Goal: Information Seeking & Learning: Learn about a topic

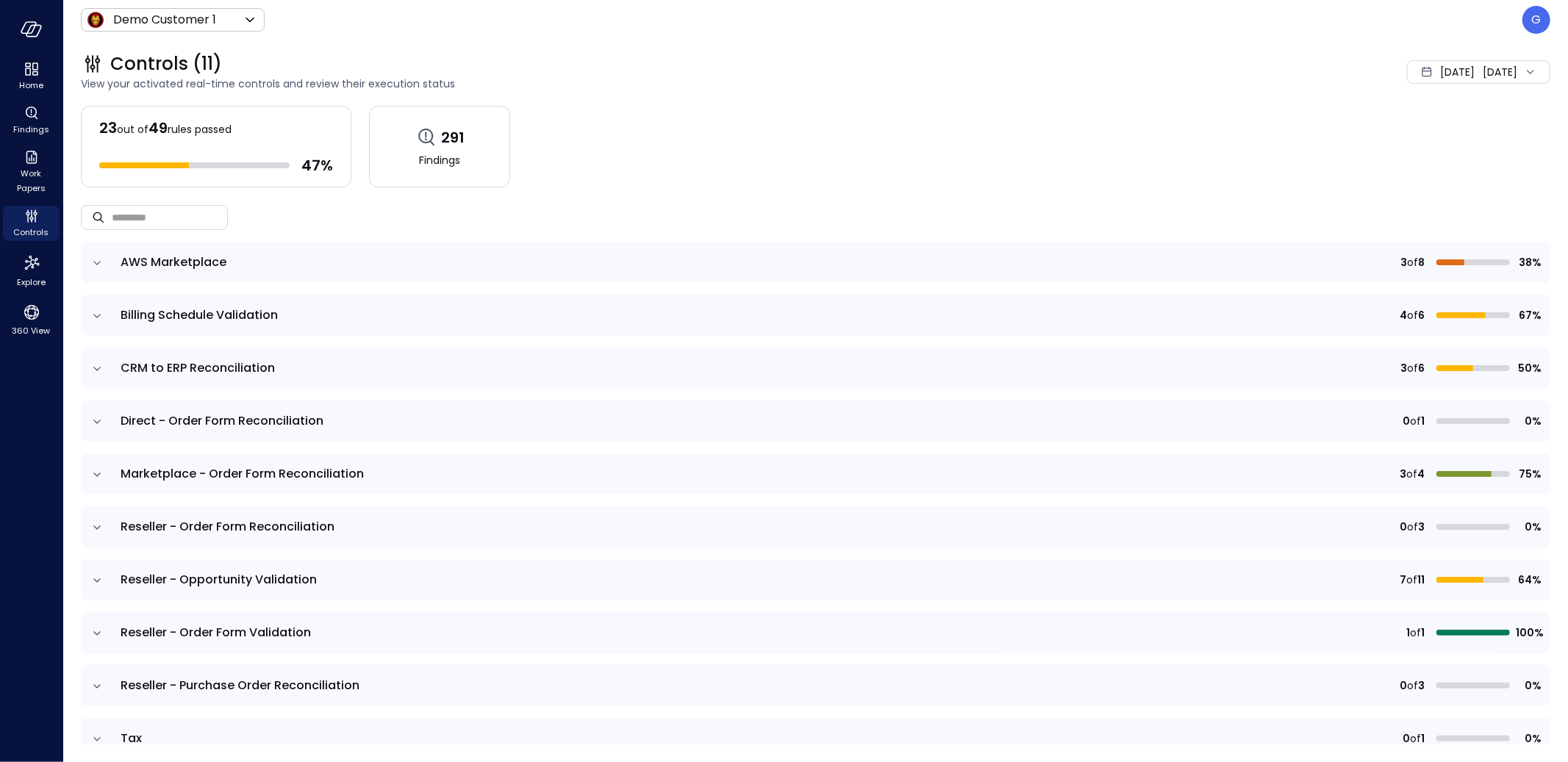
click at [93, 480] on icon "expand row" at bounding box center [97, 475] width 14 height 14
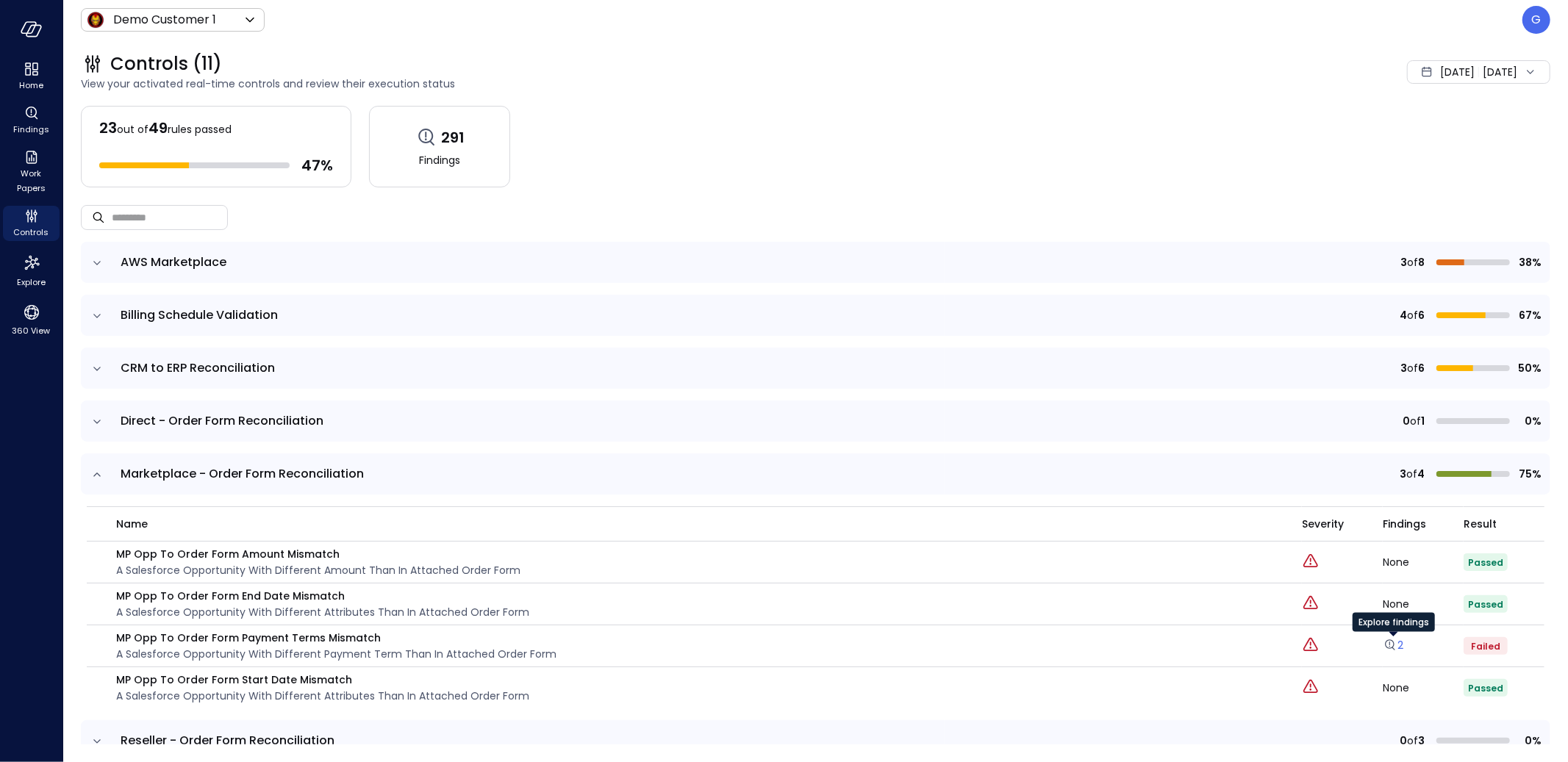
click at [1402, 648] on link "2" at bounding box center [1393, 646] width 21 height 14
click at [1398, 646] on link "2" at bounding box center [1393, 646] width 21 height 14
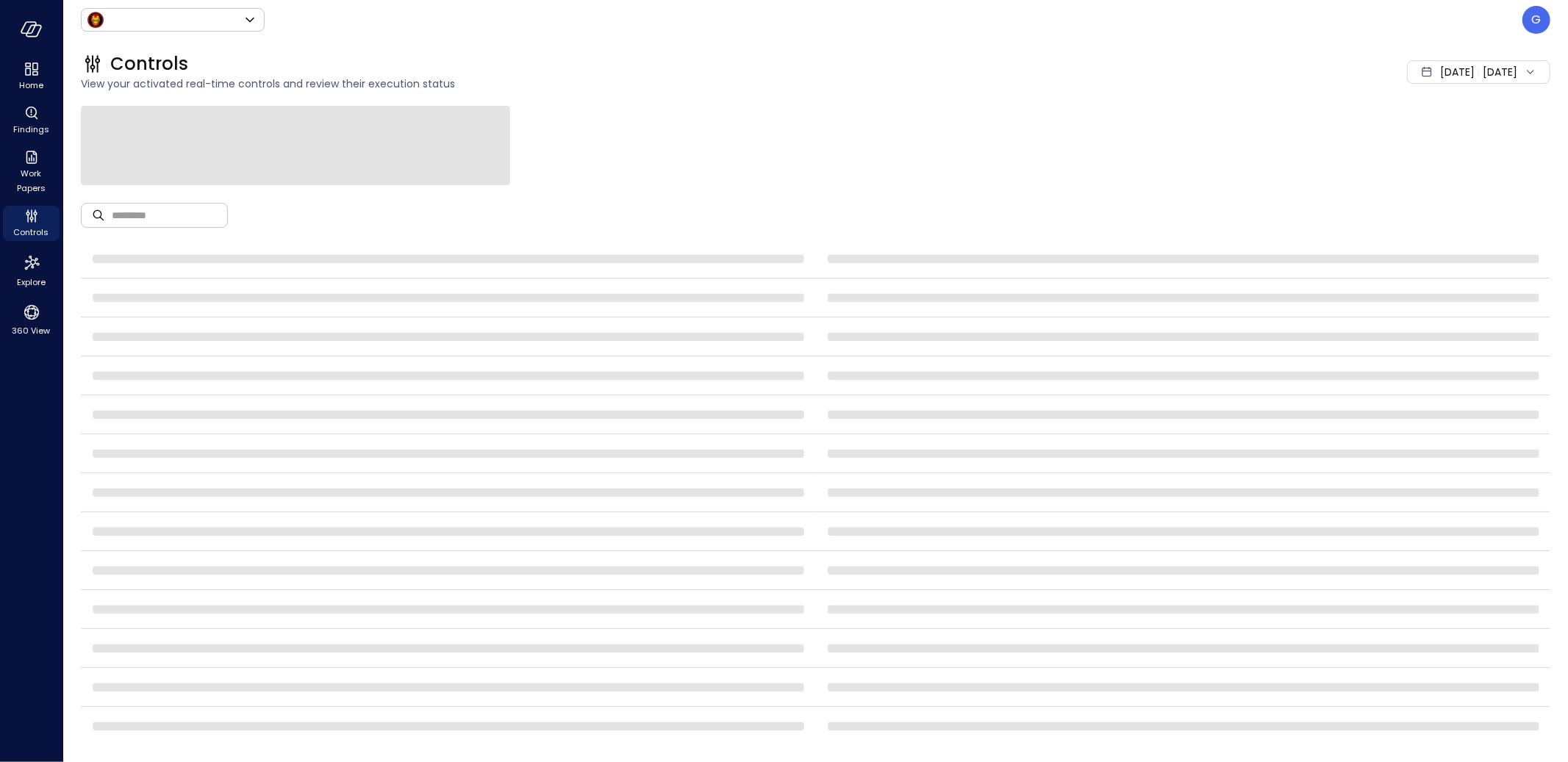
type input "*****"
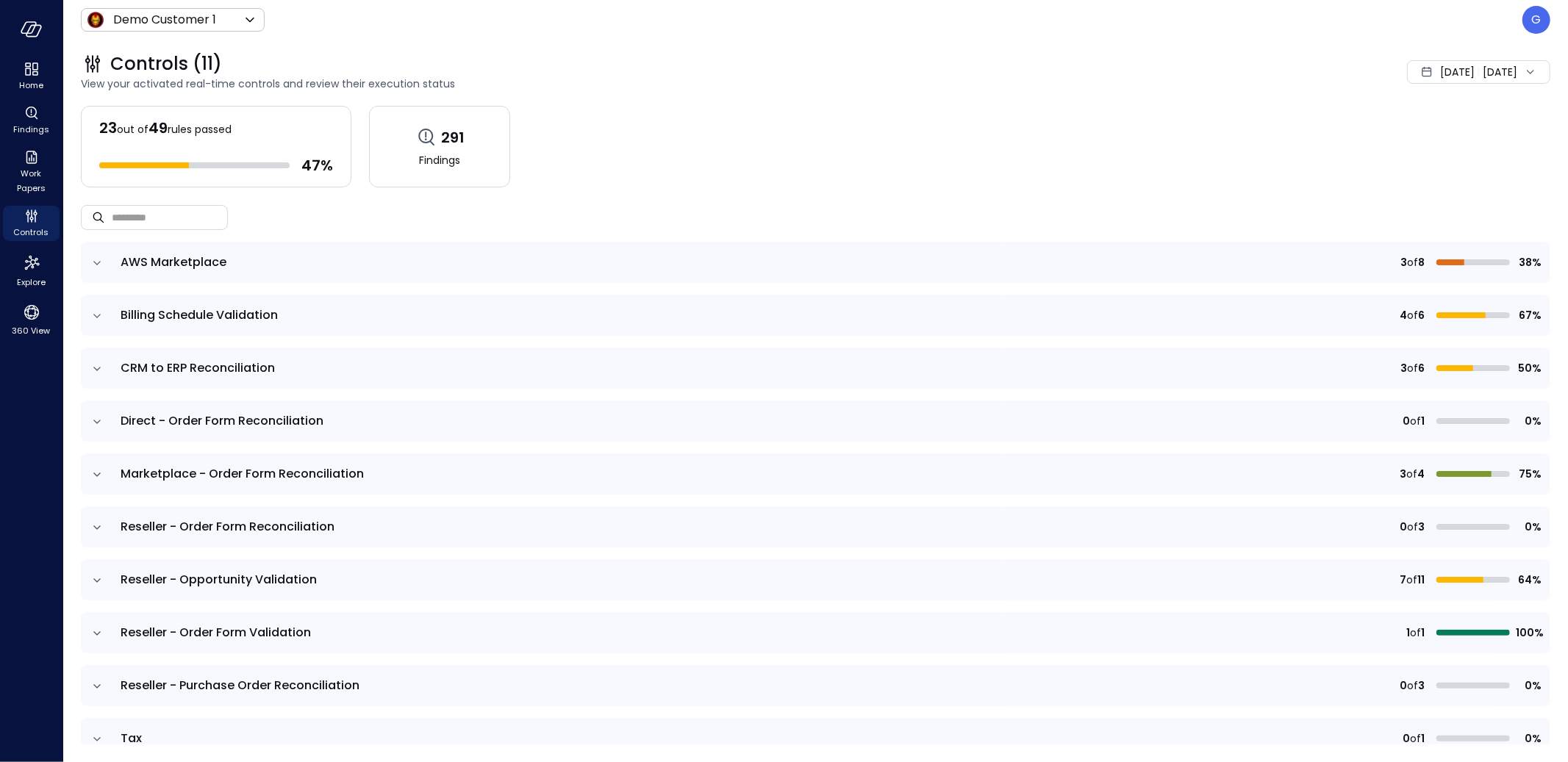
click at [93, 476] on icon "expand row" at bounding box center [97, 475] width 14 height 14
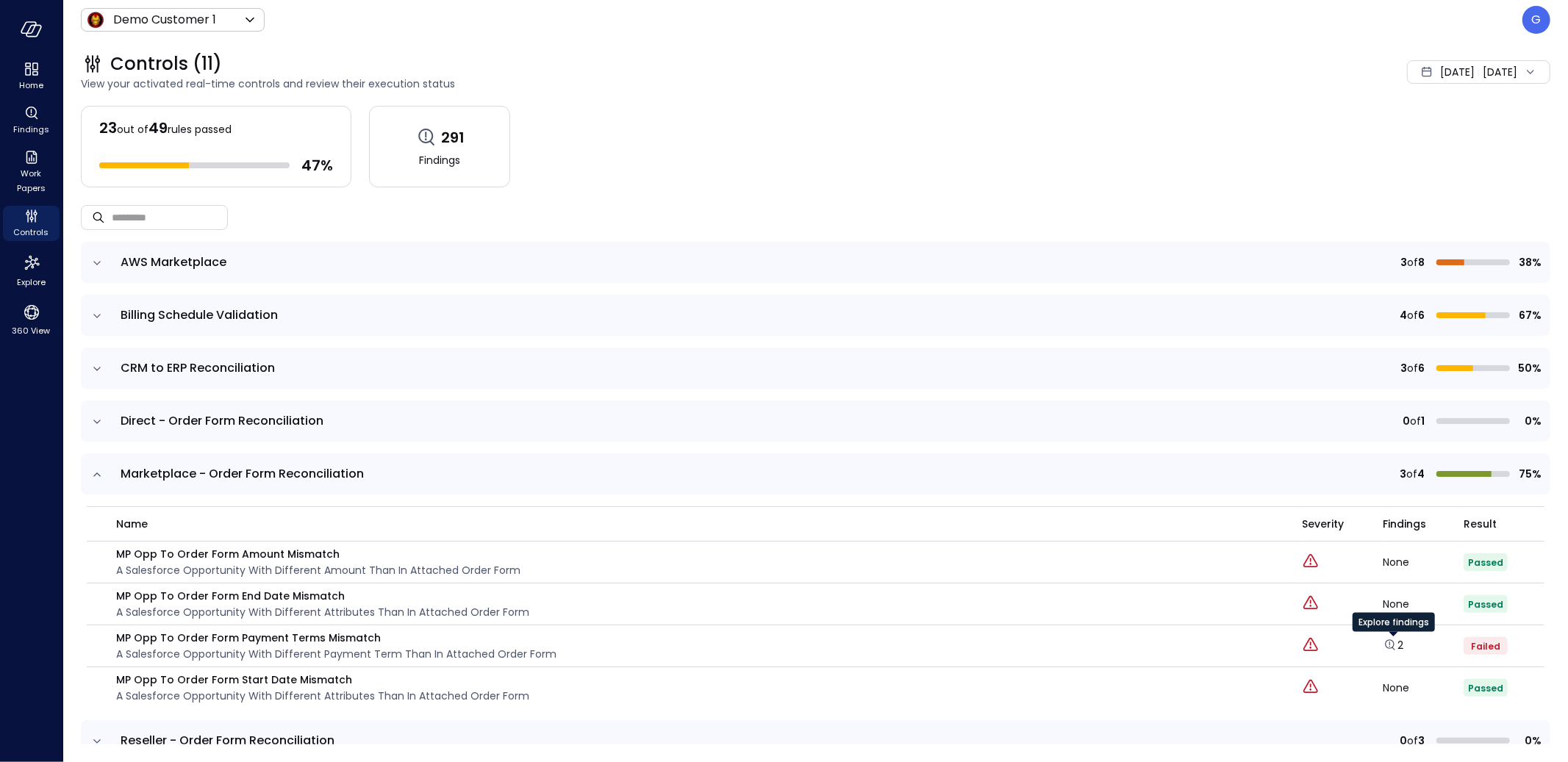
click at [1401, 639] on div "Explore findings" at bounding box center [1393, 627] width 82 height 30
click at [1399, 642] on div "Explore findings" at bounding box center [1393, 627] width 82 height 30
click at [1399, 646] on link "2" at bounding box center [1393, 646] width 21 height 14
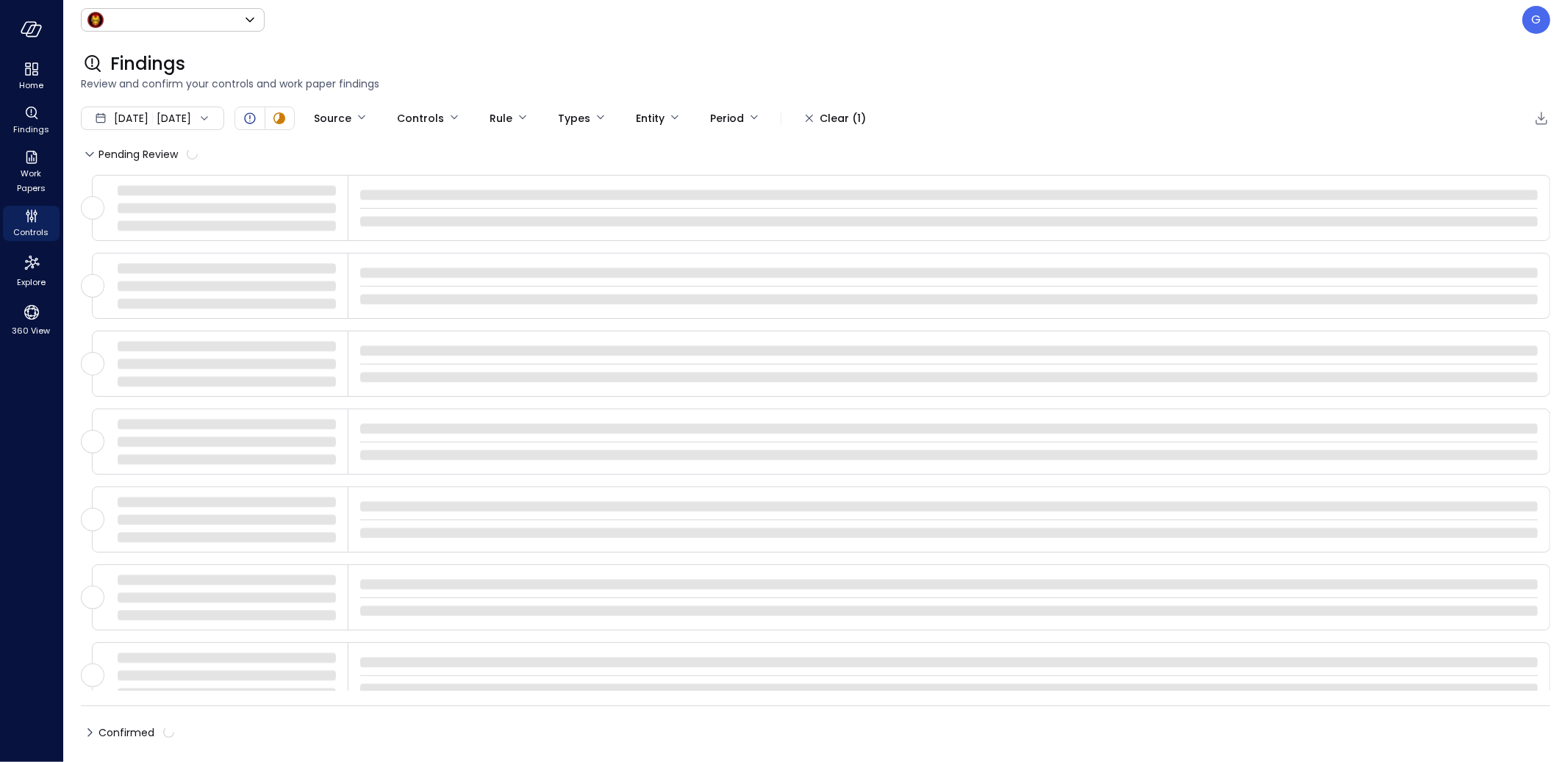
type input "*****"
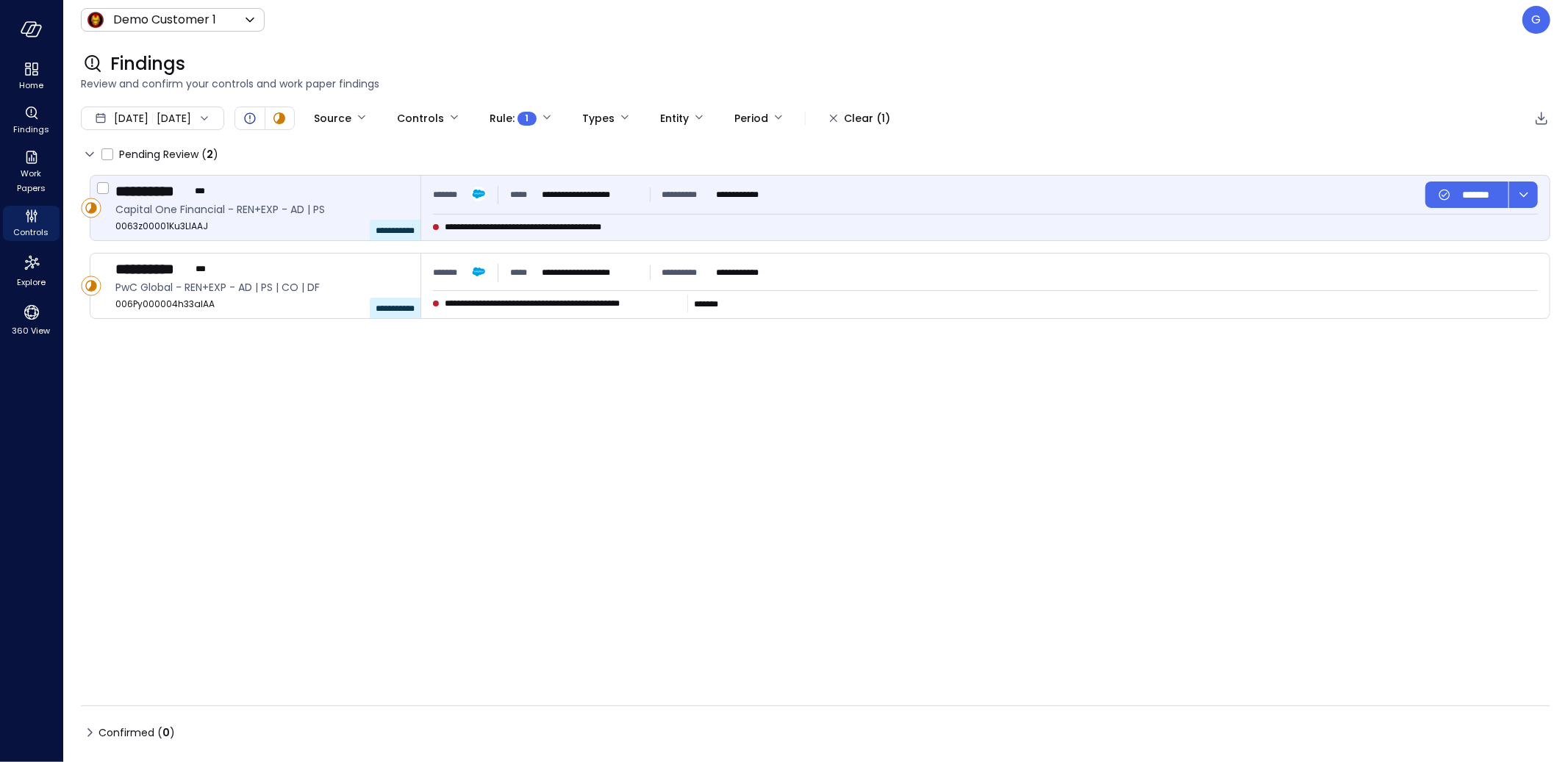
click at [918, 196] on div "**********" at bounding box center [985, 195] width 1105 height 26
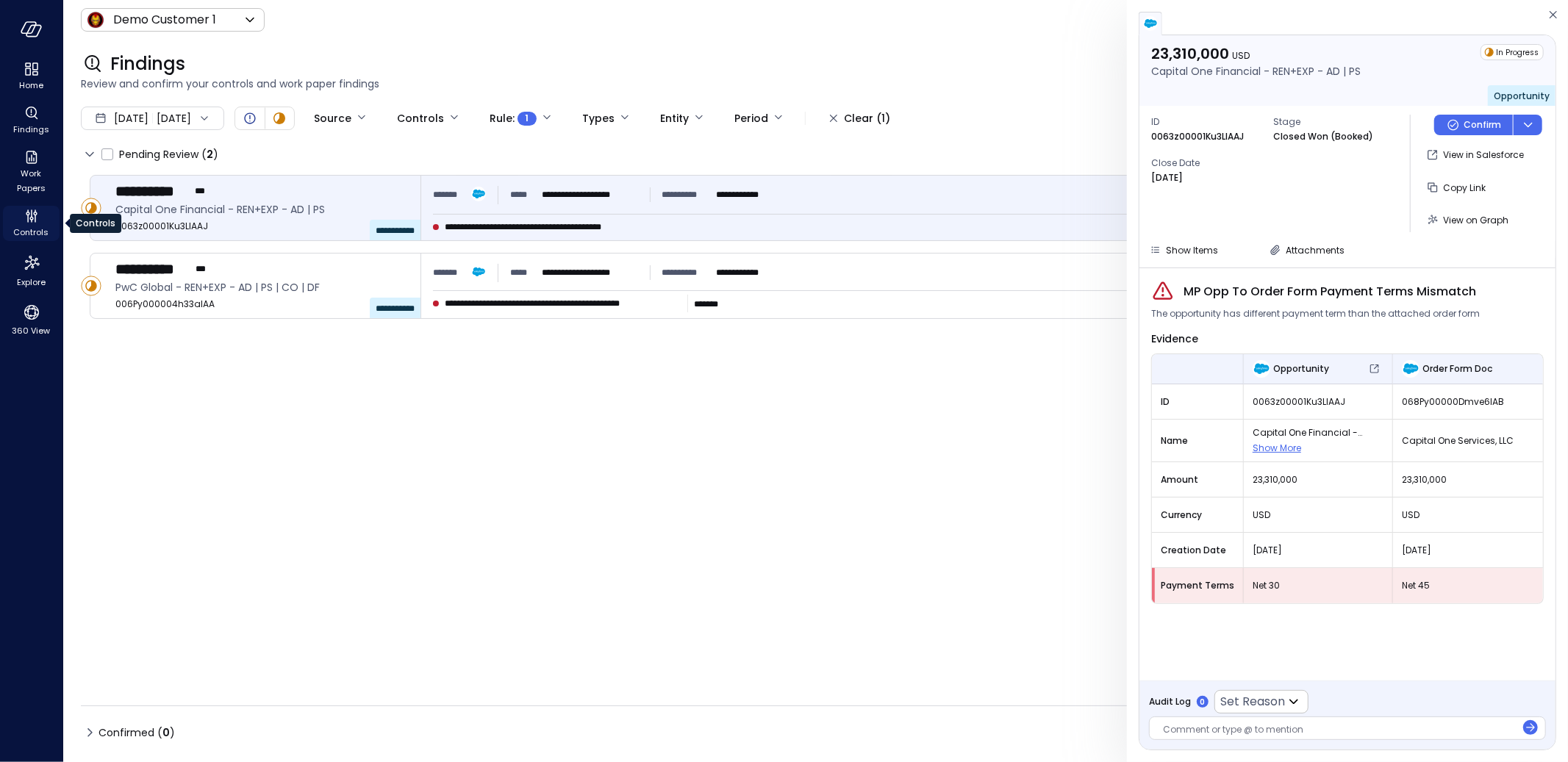
click at [23, 219] on icon "Controls" at bounding box center [32, 216] width 18 height 18
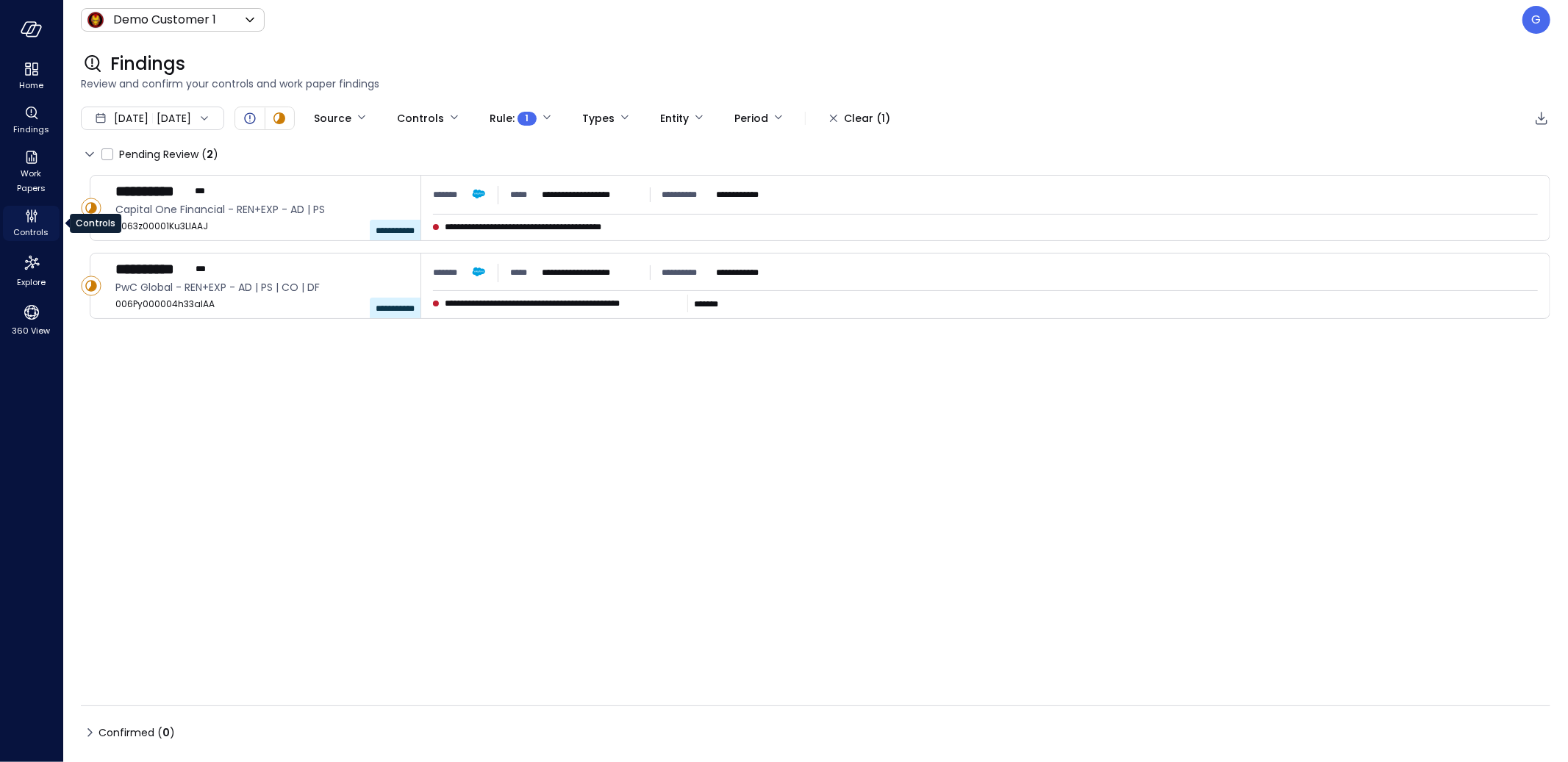
click at [39, 219] on icon "Controls" at bounding box center [32, 216] width 18 height 18
click at [30, 219] on icon "Controls" at bounding box center [31, 219] width 4 height 4
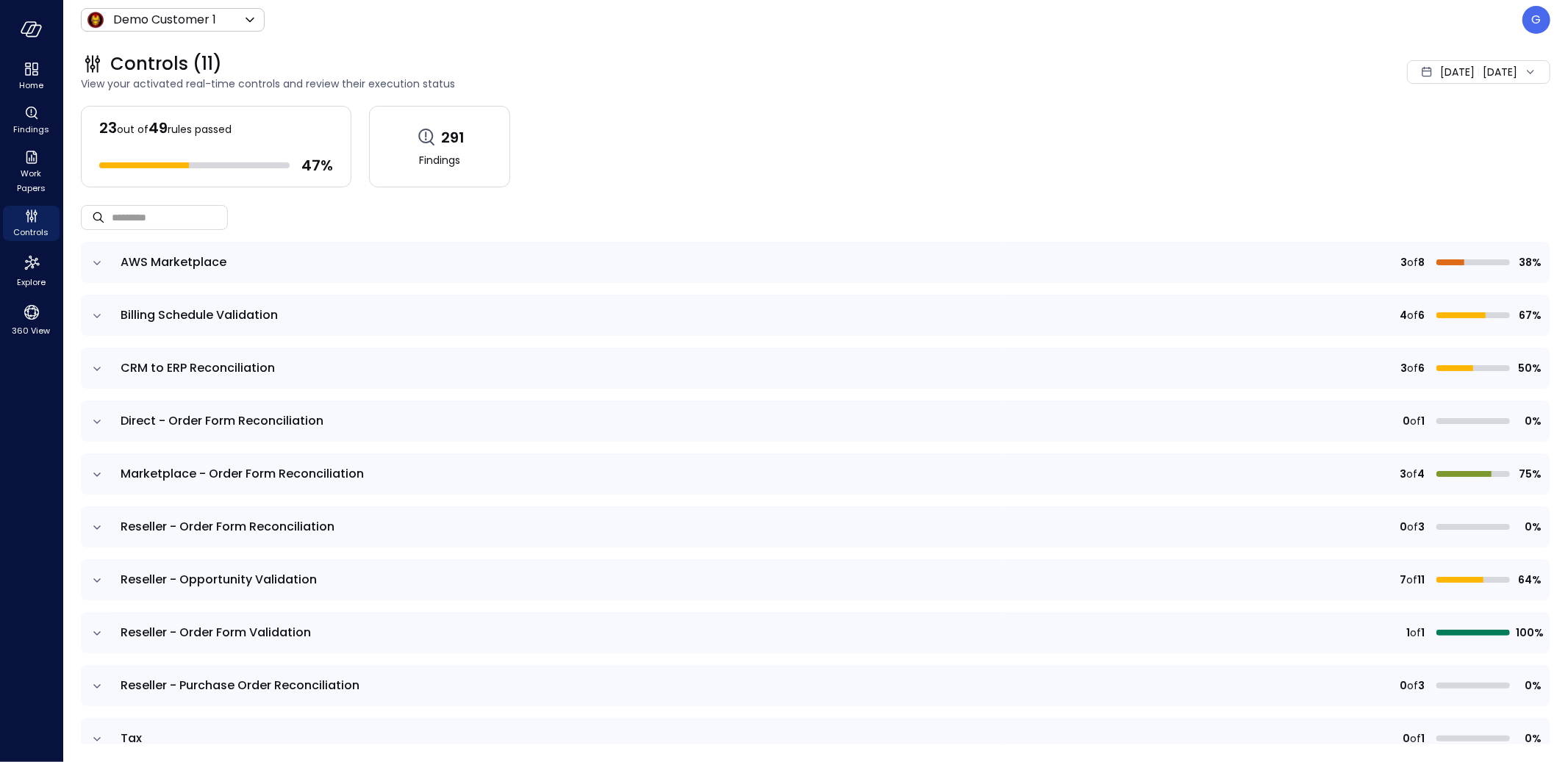
click at [98, 369] on icon "expand row" at bounding box center [97, 369] width 14 height 14
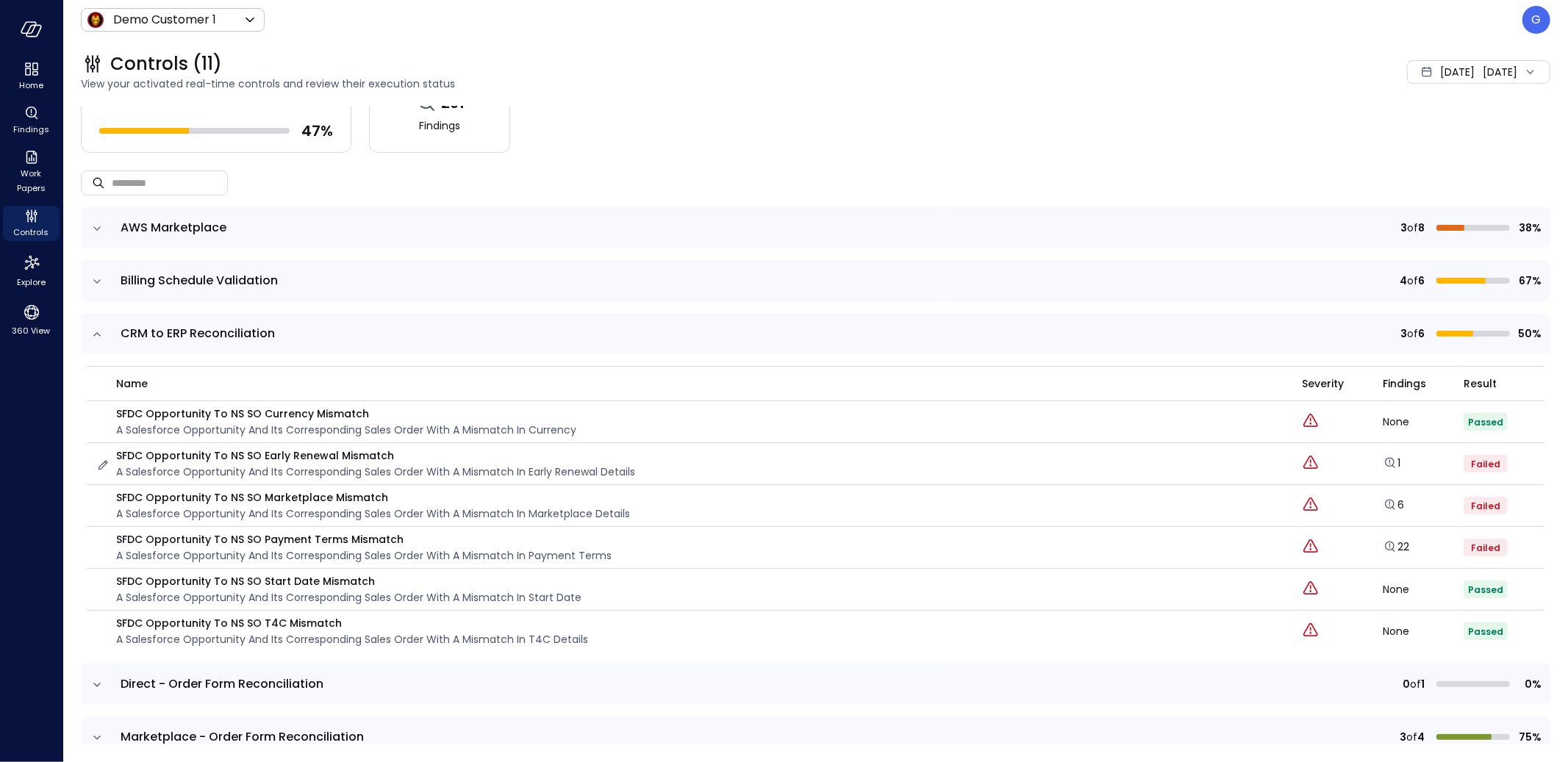
scroll to position [89, 0]
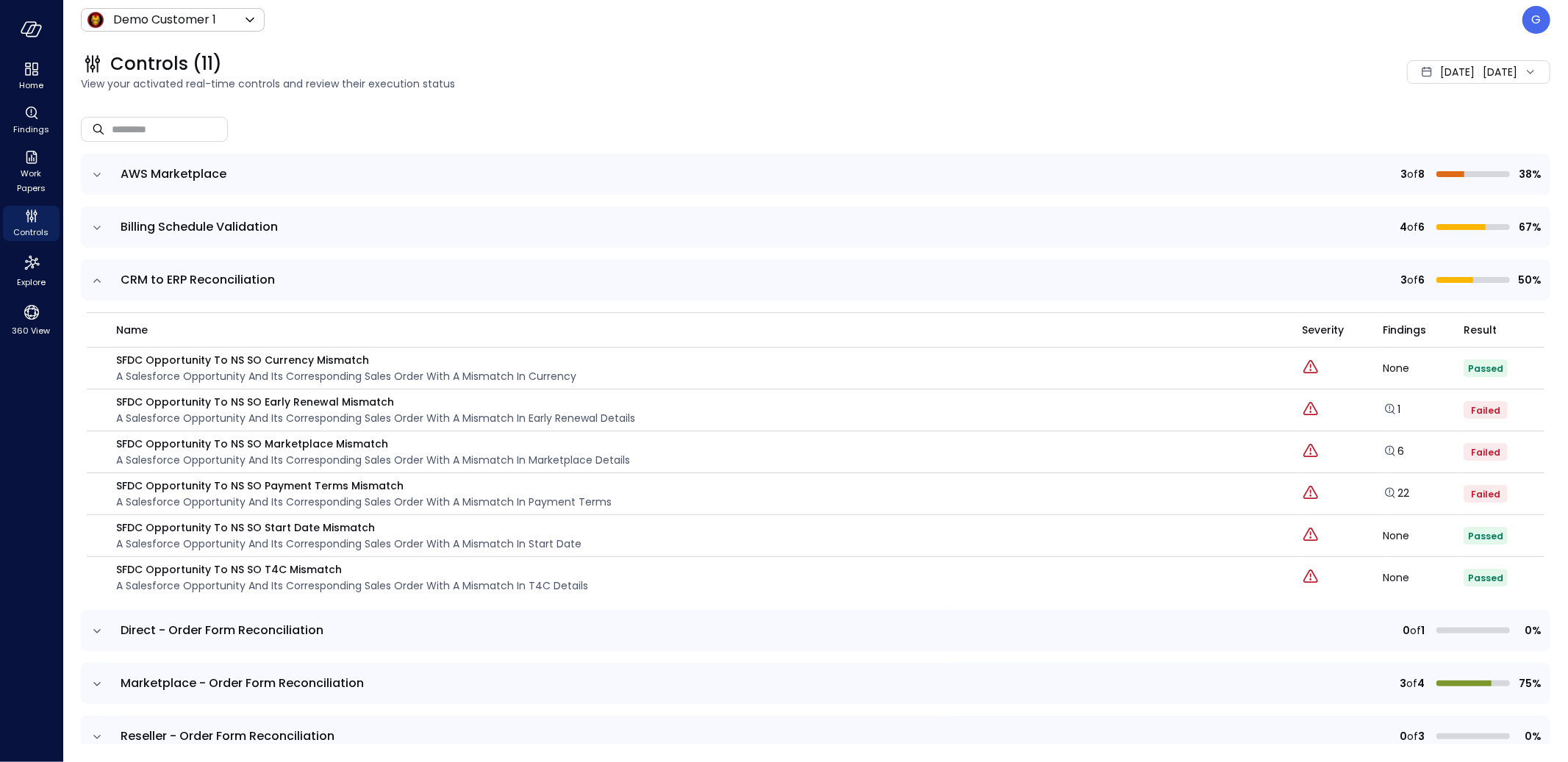
click at [97, 682] on icon "expand row" at bounding box center [97, 684] width 14 height 14
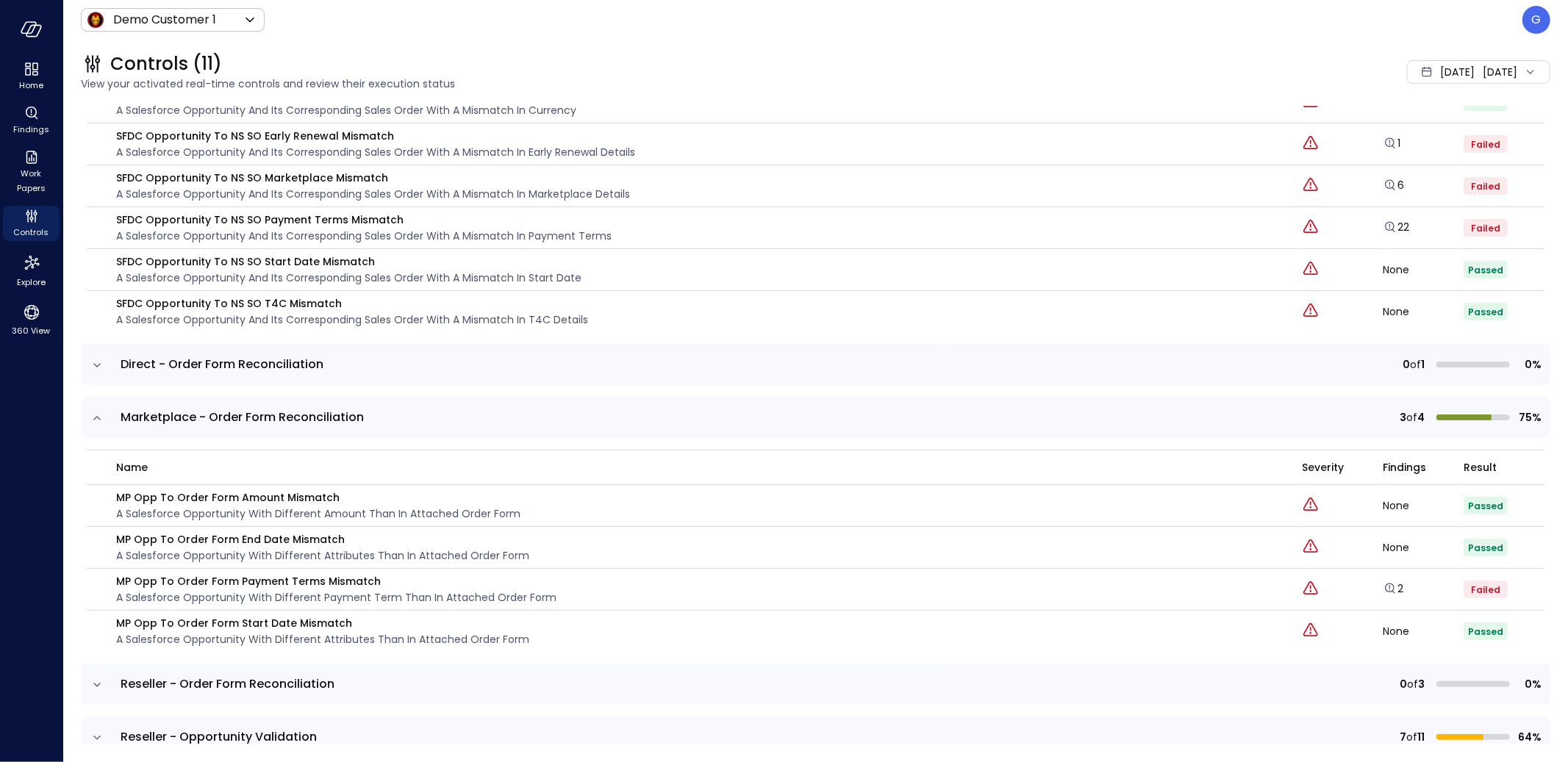
scroll to position [355, 0]
click at [1400, 590] on link "2" at bounding box center [1393, 588] width 21 height 14
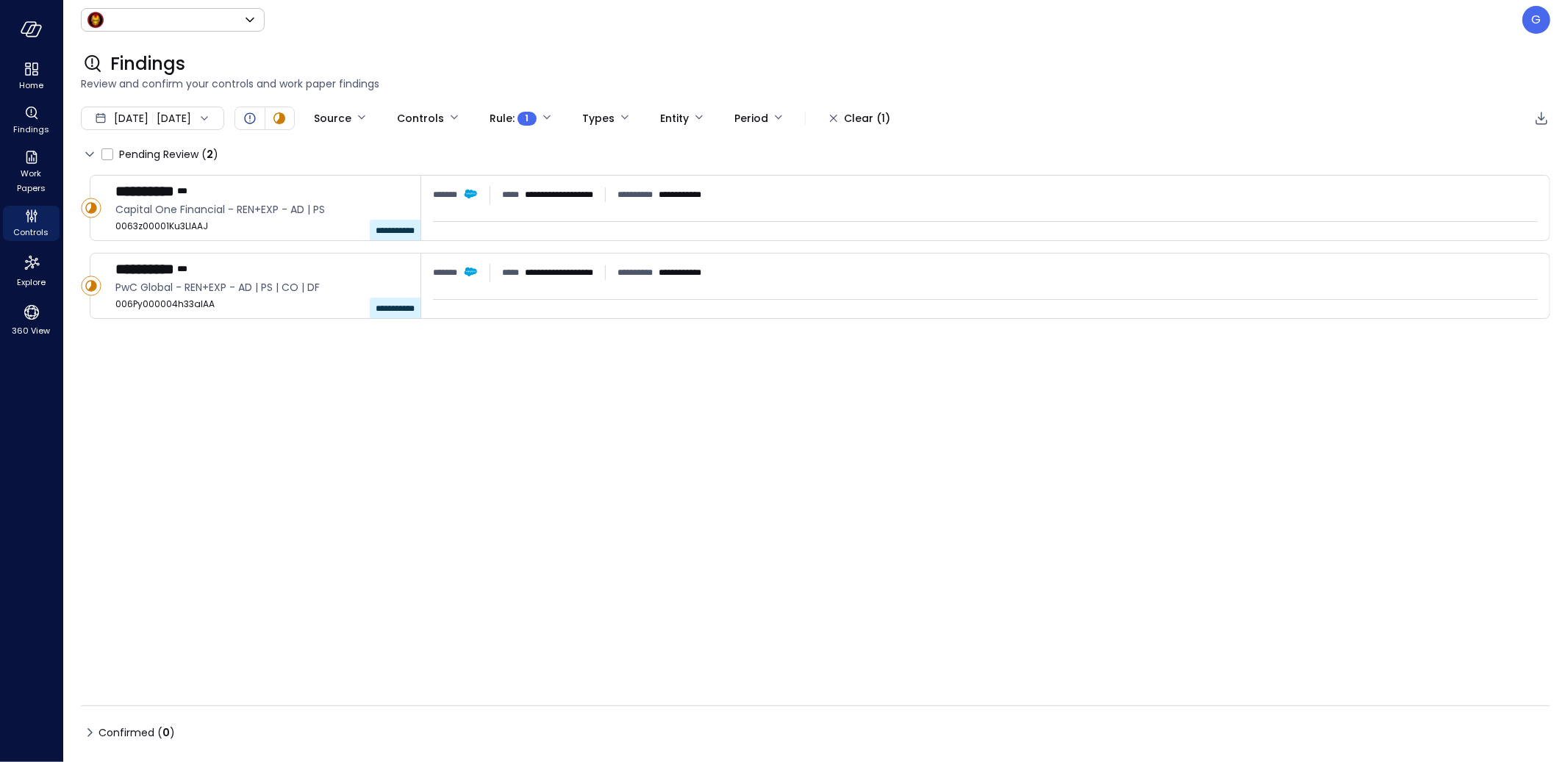
type input "*****"
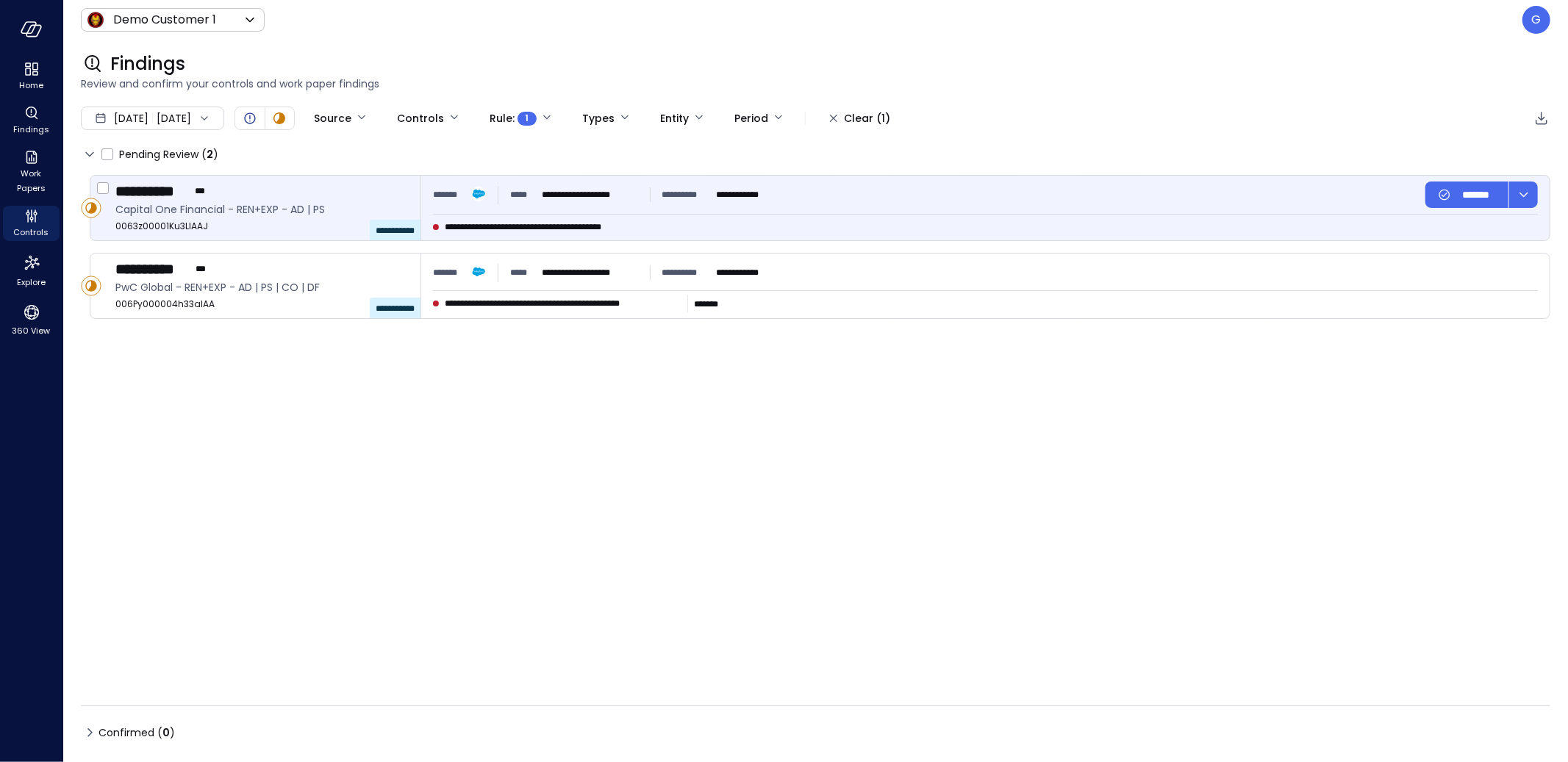
click at [422, 211] on div "**********" at bounding box center [985, 207] width 1128 height 65
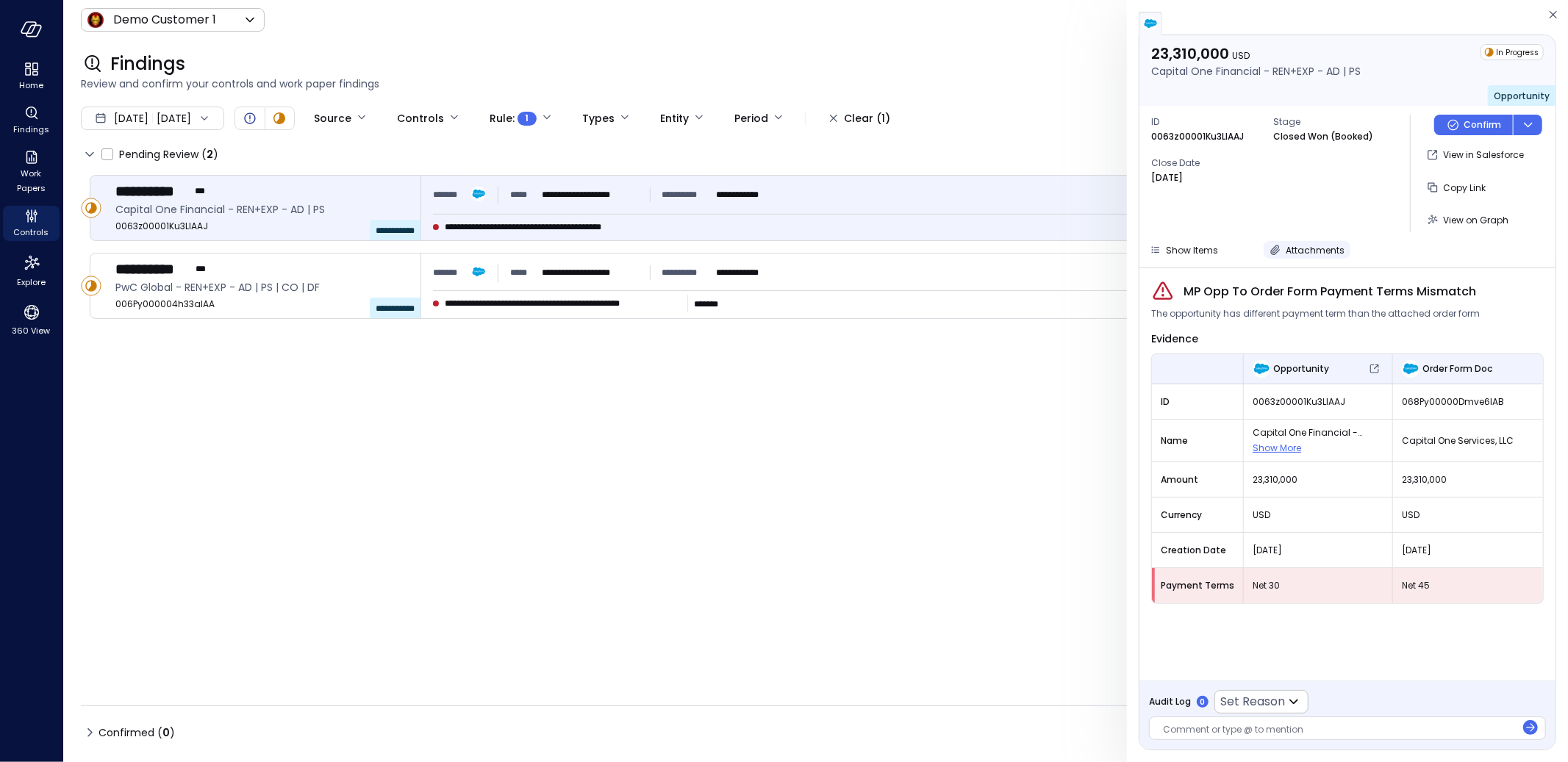
click at [1316, 250] on span "Attachments" at bounding box center [1315, 251] width 59 height 13
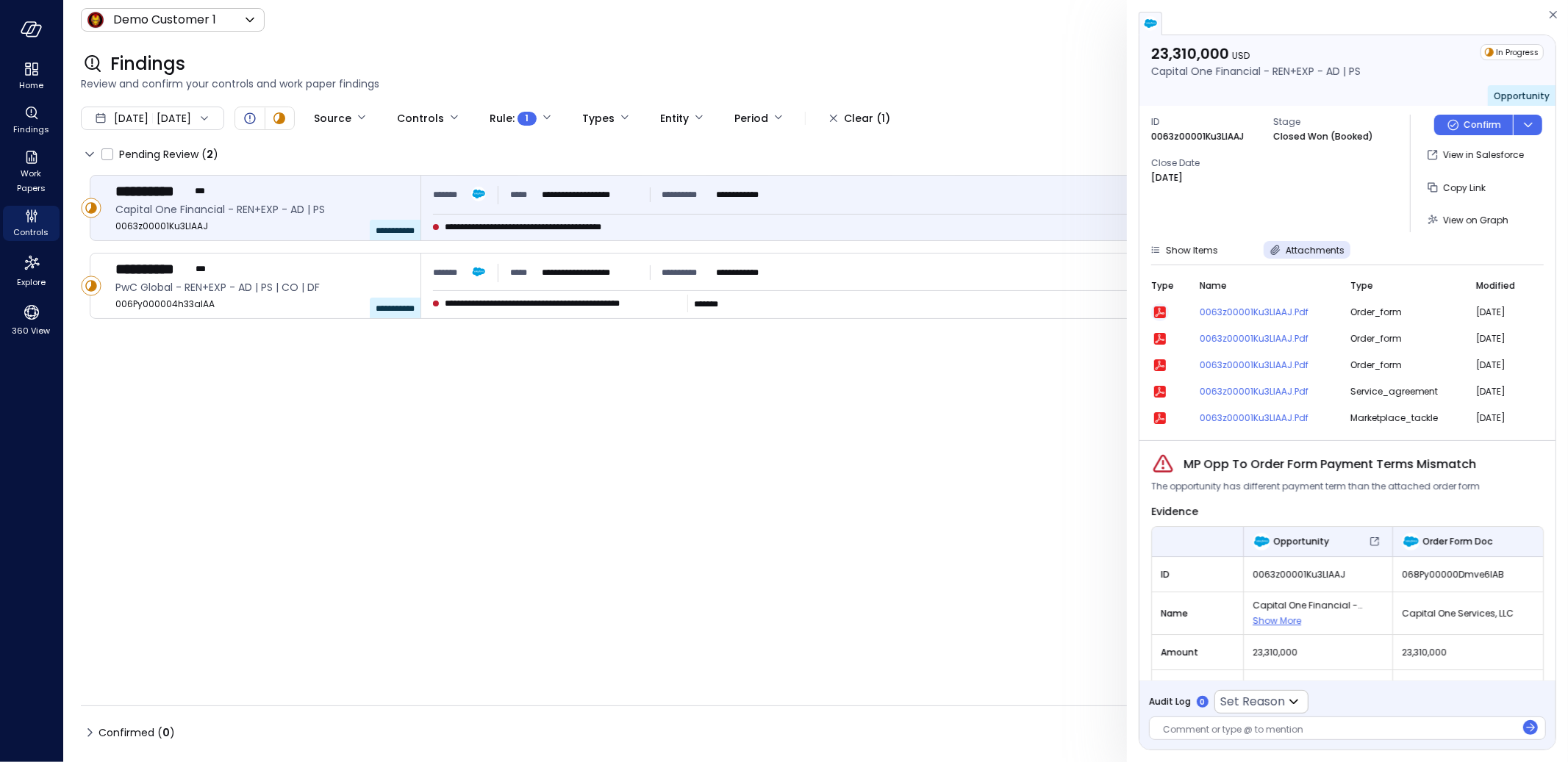
click at [1158, 311] on icon "button" at bounding box center [1159, 312] width 12 height 12
click at [1329, 251] on span "Attachments" at bounding box center [1315, 251] width 59 height 13
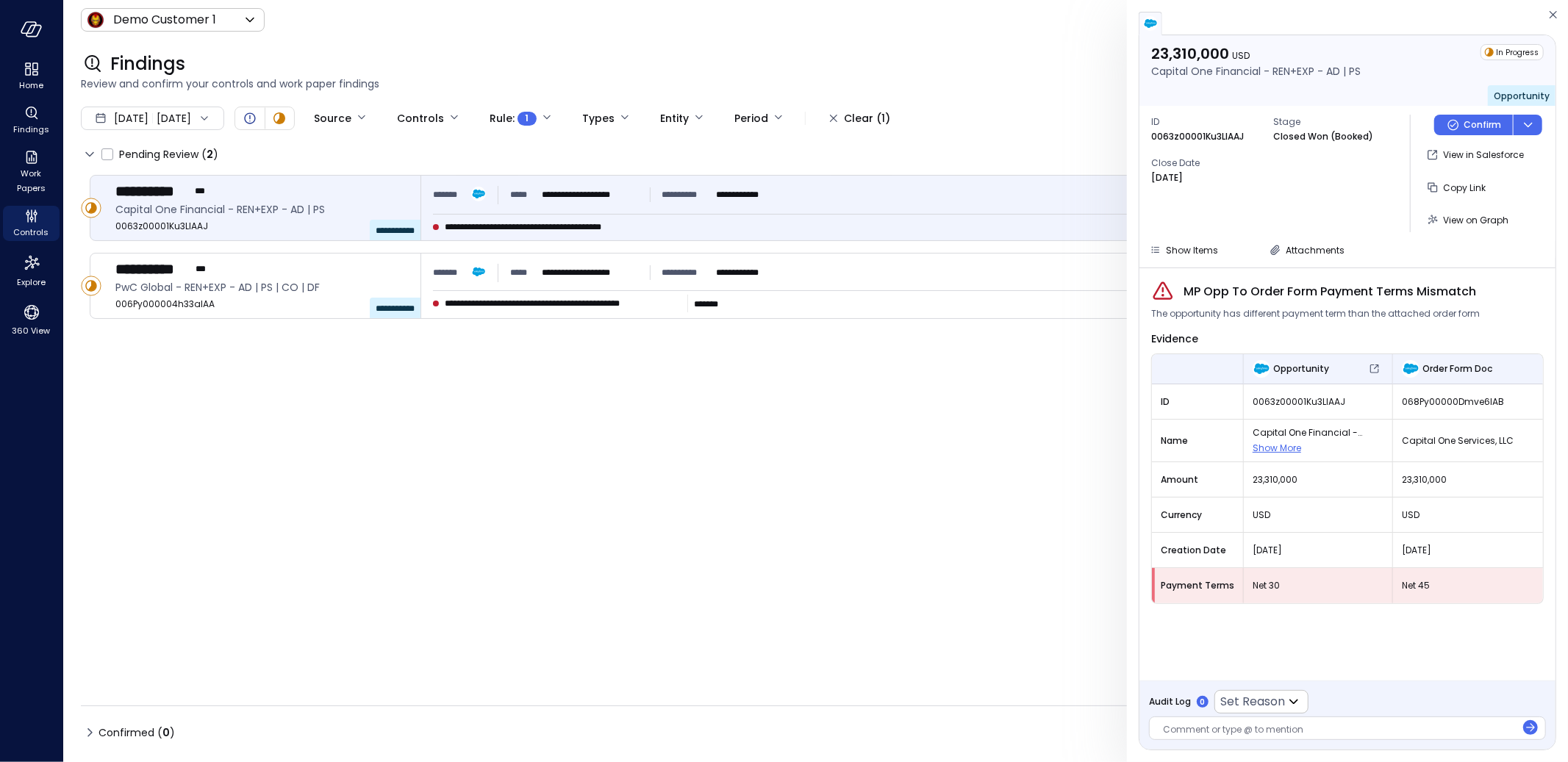
click at [1265, 737] on div at bounding box center [1339, 731] width 353 height 15
click at [1464, 225] on span "View on Graph" at bounding box center [1475, 220] width 65 height 13
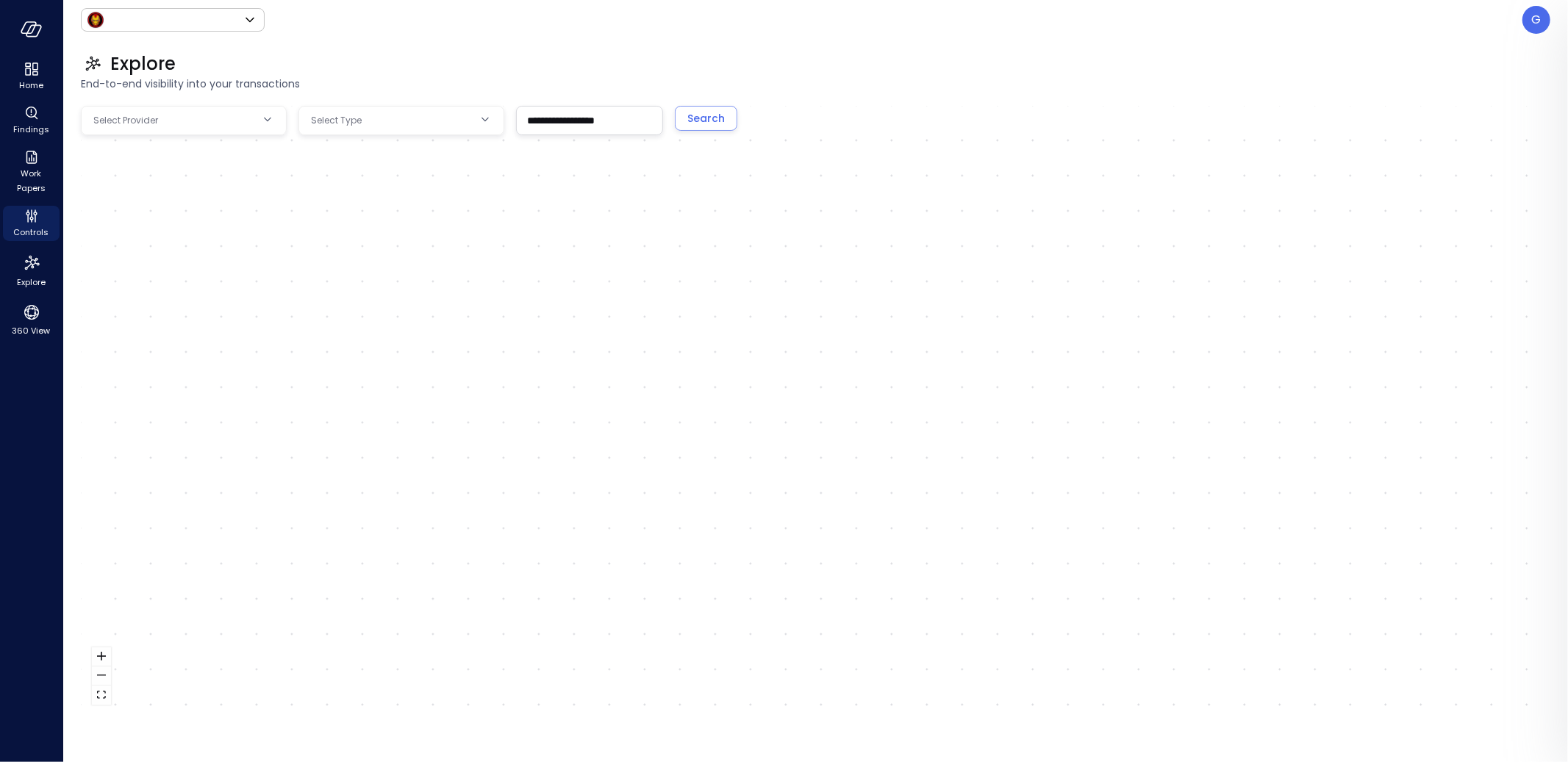
type input "*****"
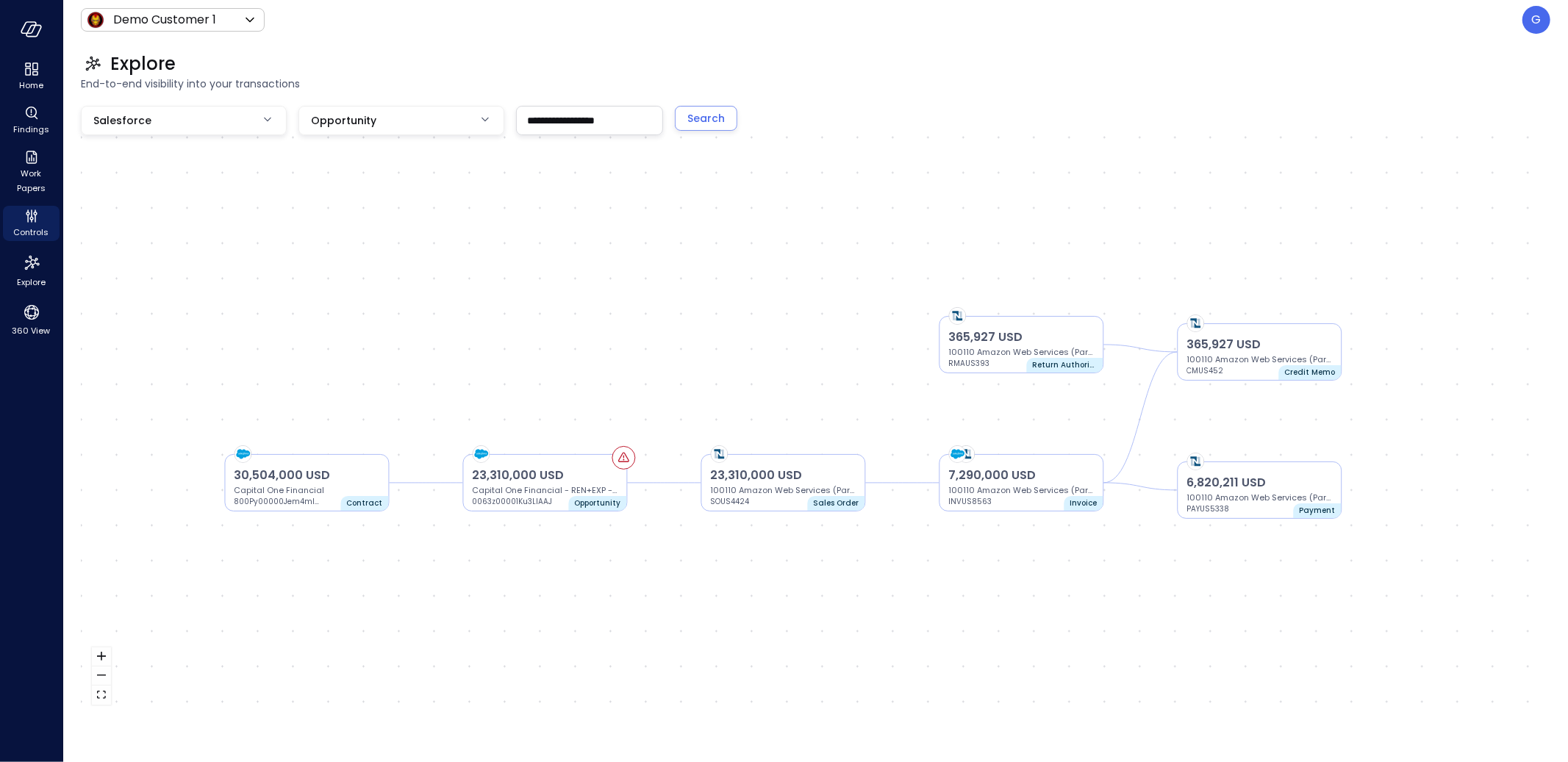
drag, startPoint x: 784, startPoint y: 277, endPoint x: 746, endPoint y: 285, distance: 38.8
click at [746, 285] on div "23,310,000 USD Capital One Financial - REN+EXP - AD | PS 0063z00001Ku3LlAAJ Opp…" at bounding box center [816, 411] width 1470 height 610
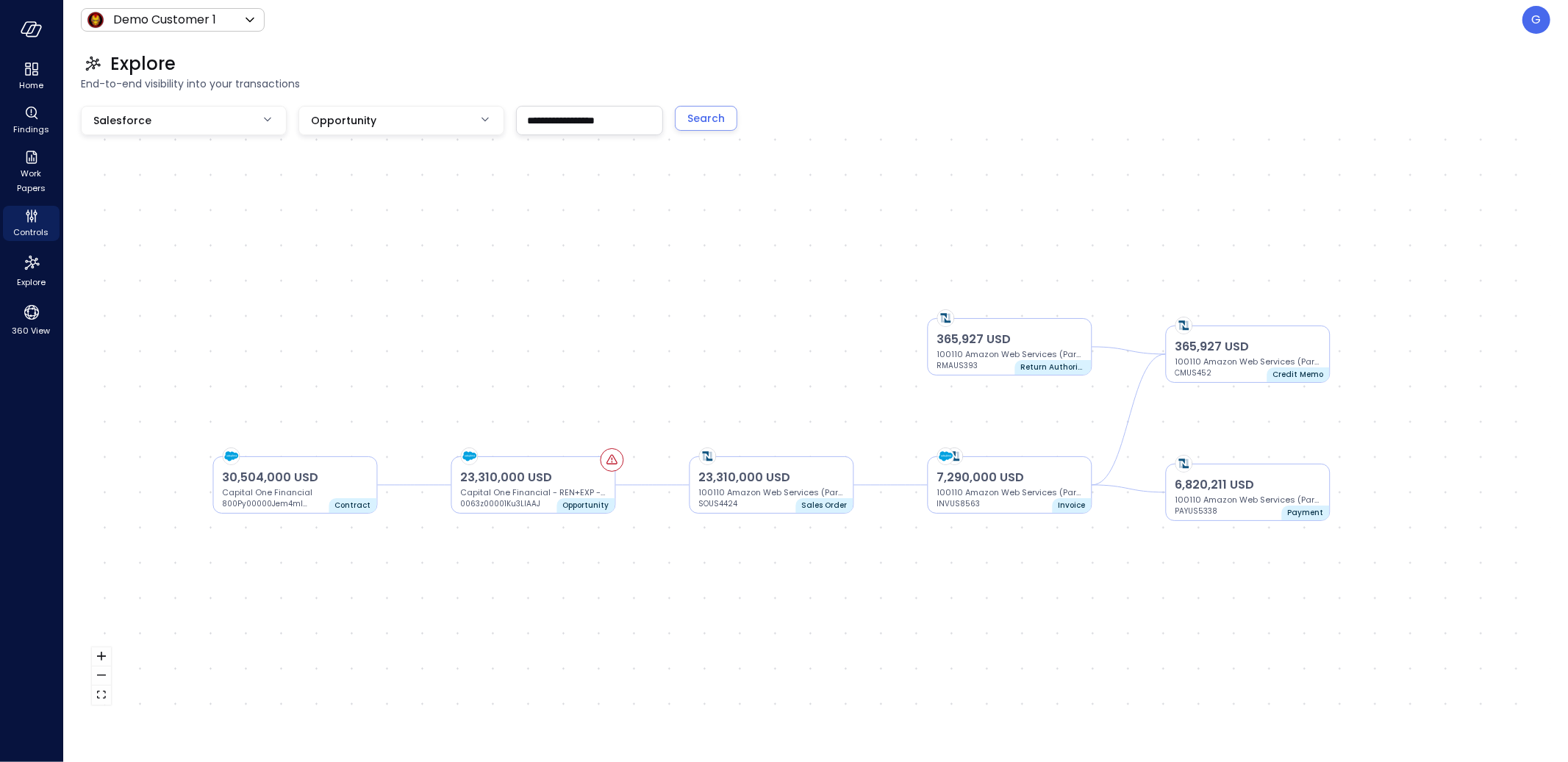
click at [867, 562] on div "23,310,000 USD Capital One Financial - REN+EXP - AD | PS 0063z00001Ku3LlAAJ Opp…" at bounding box center [816, 411] width 1470 height 610
click at [45, 182] on span "Work Papers" at bounding box center [31, 180] width 45 height 30
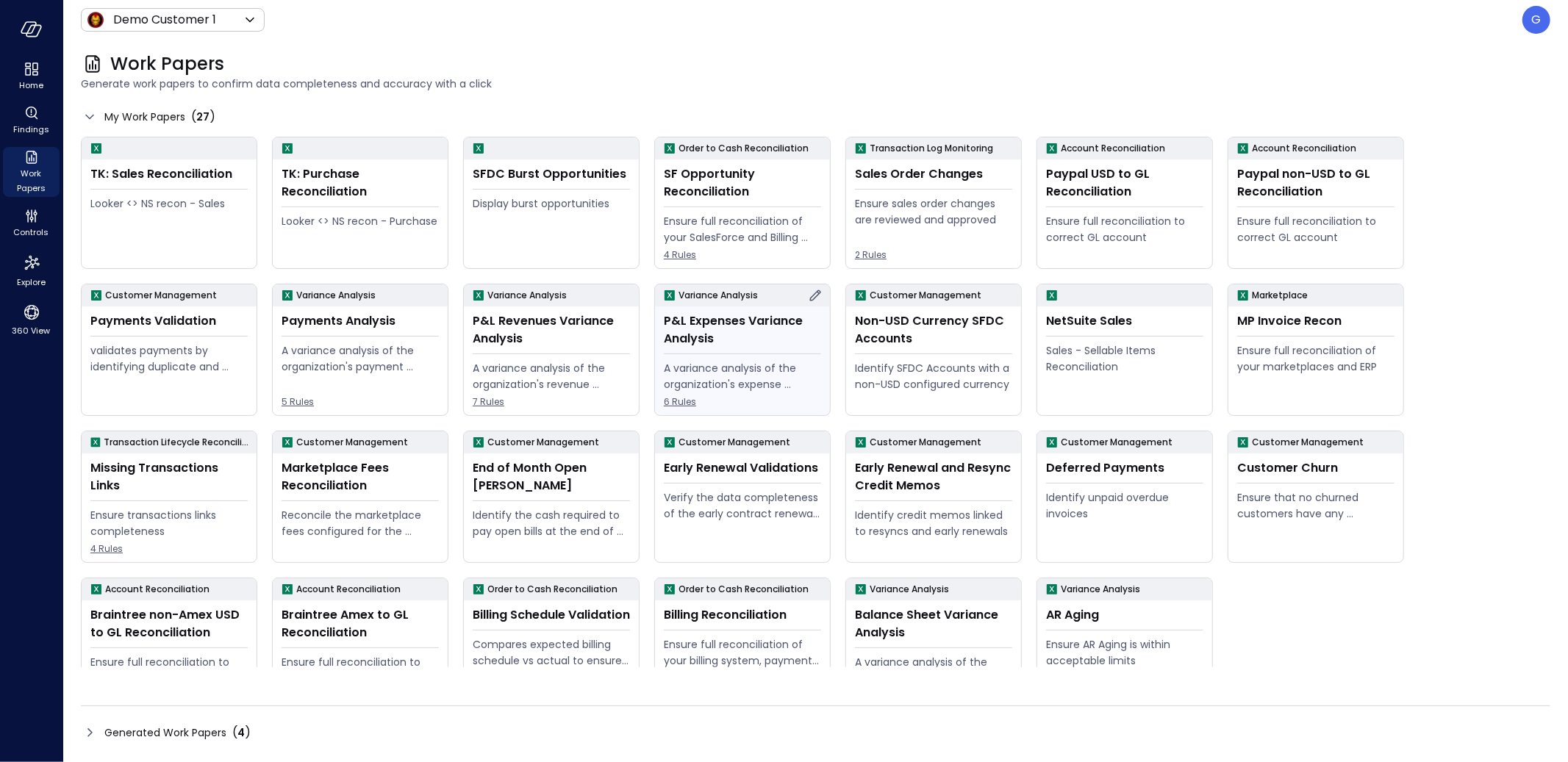
click at [717, 351] on div "P&L Expenses Variance Analysis A variance analysis of the organization's expens…" at bounding box center [742, 361] width 175 height 109
